Goal: Transaction & Acquisition: Purchase product/service

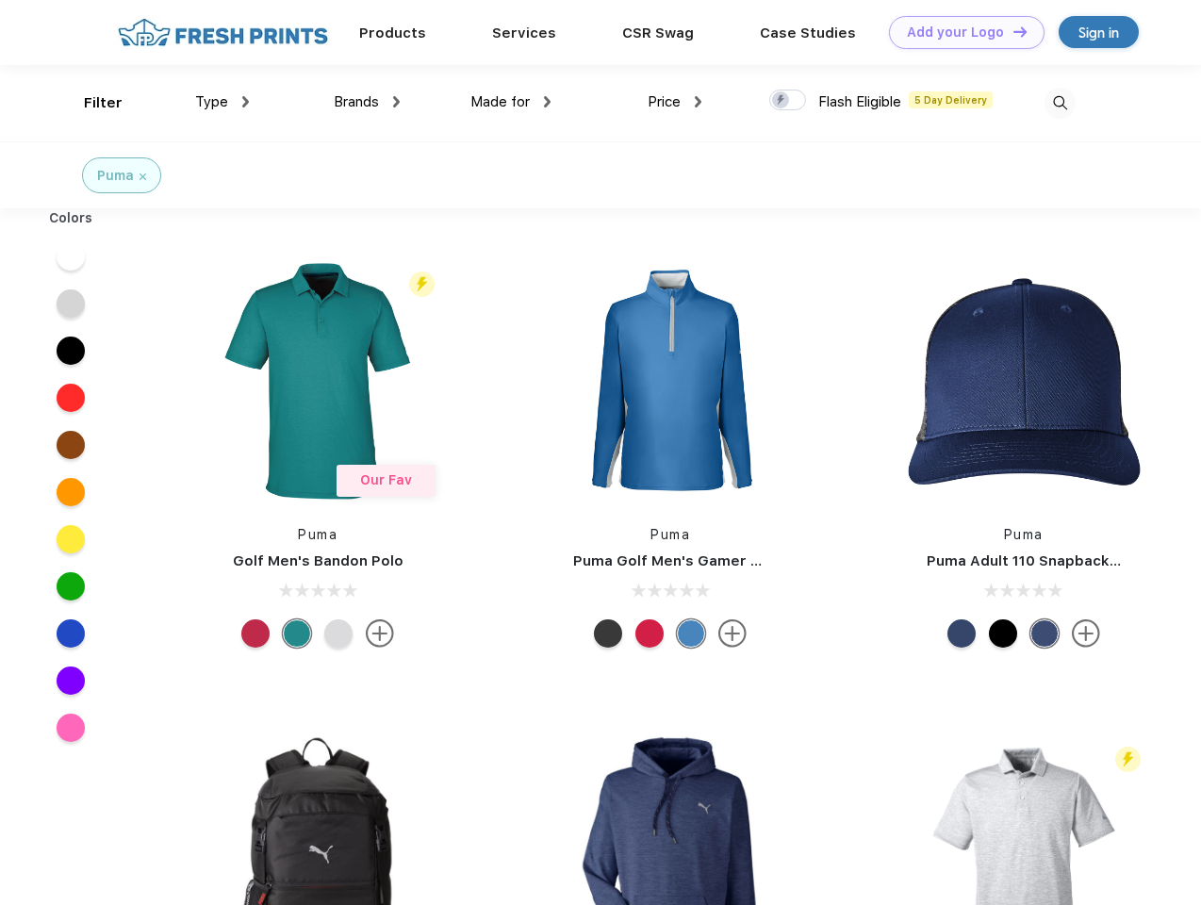
click at [960, 32] on link "Add your Logo Design Tool" at bounding box center [967, 32] width 156 height 33
click at [0, 0] on div "Design Tool" at bounding box center [0, 0] width 0 height 0
click at [1011, 31] on link "Add your Logo Design Tool" at bounding box center [967, 32] width 156 height 33
click at [90, 103] on div "Filter" at bounding box center [103, 103] width 39 height 22
click at [222, 102] on span "Type" at bounding box center [211, 101] width 33 height 17
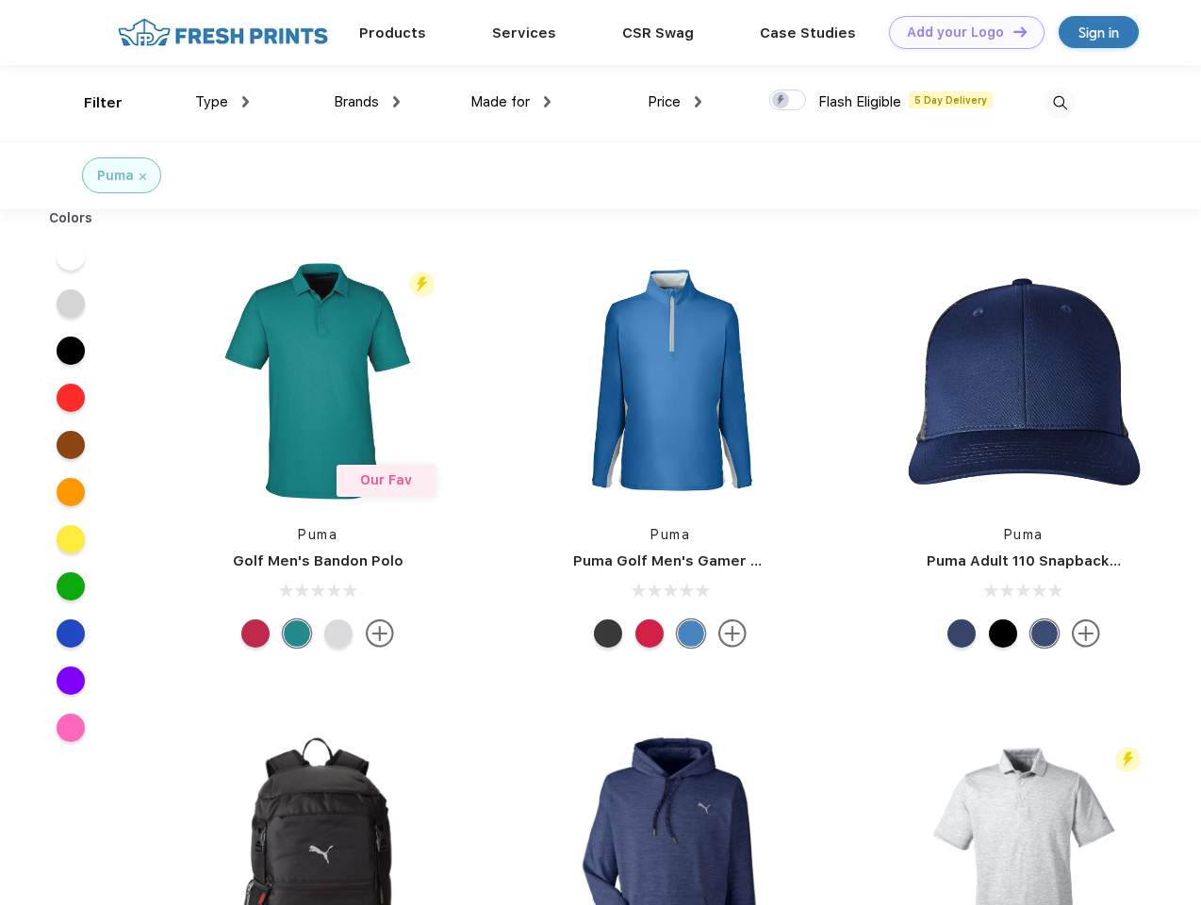
click at [367, 102] on span "Brands" at bounding box center [356, 101] width 45 height 17
click at [511, 102] on span "Made for" at bounding box center [499, 101] width 59 height 17
click at [675, 102] on span "Price" at bounding box center [664, 101] width 33 height 17
click at [788, 101] on div at bounding box center [787, 100] width 37 height 21
click at [781, 101] on input "checkbox" at bounding box center [775, 95] width 12 height 12
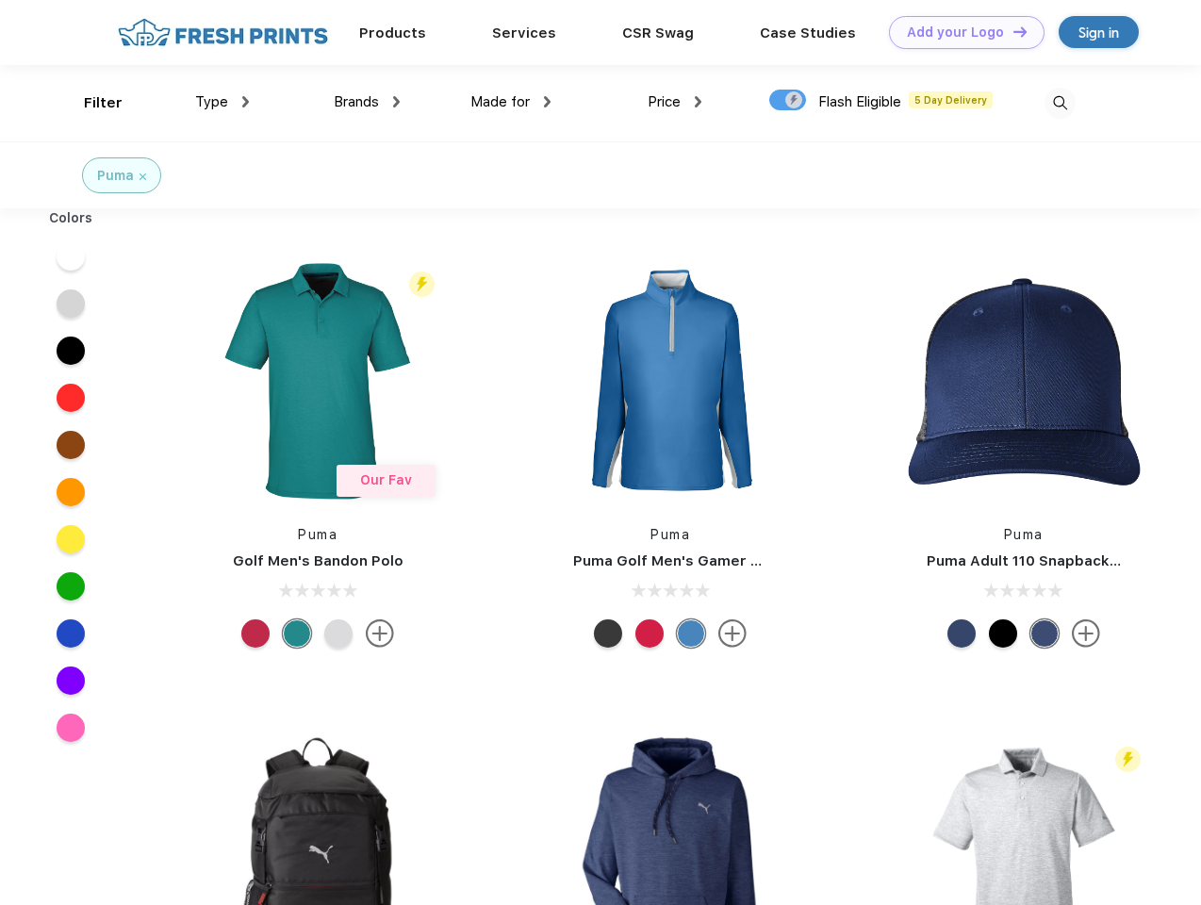
click at [1059, 103] on img at bounding box center [1059, 103] width 31 height 31
